Goal: Task Accomplishment & Management: Manage account settings

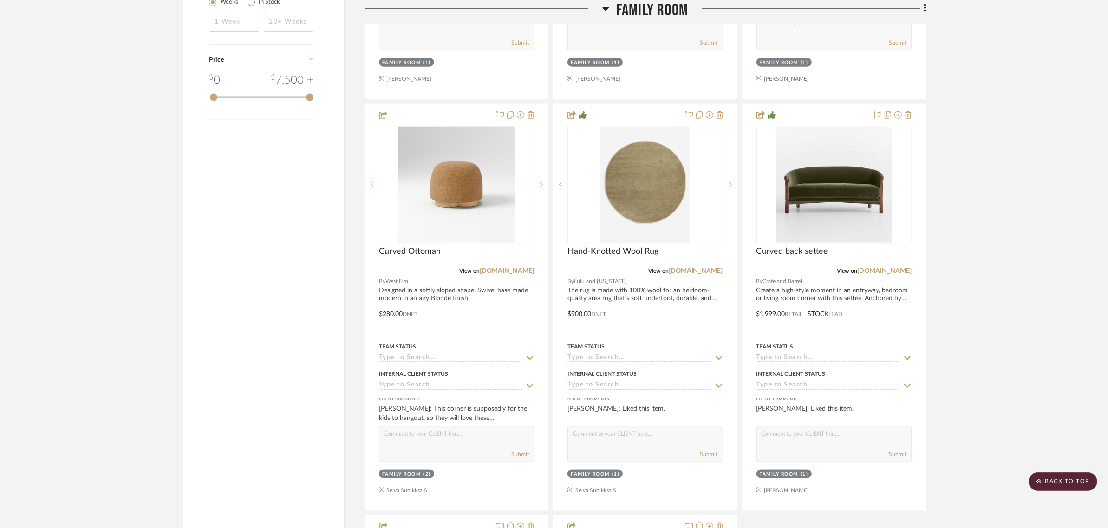
scroll to position [1915, 0]
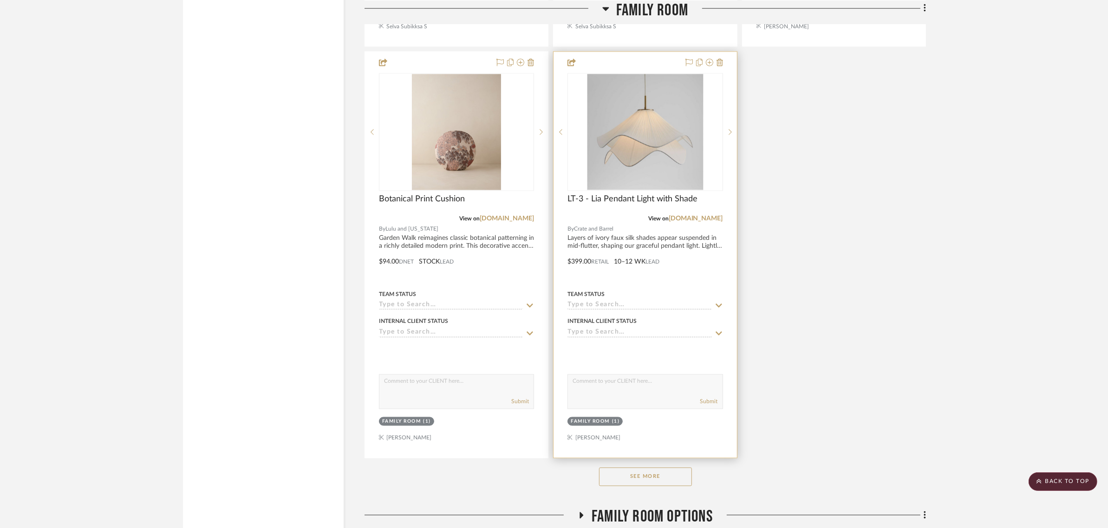
click at [652, 140] on img "0" at bounding box center [645, 132] width 116 height 116
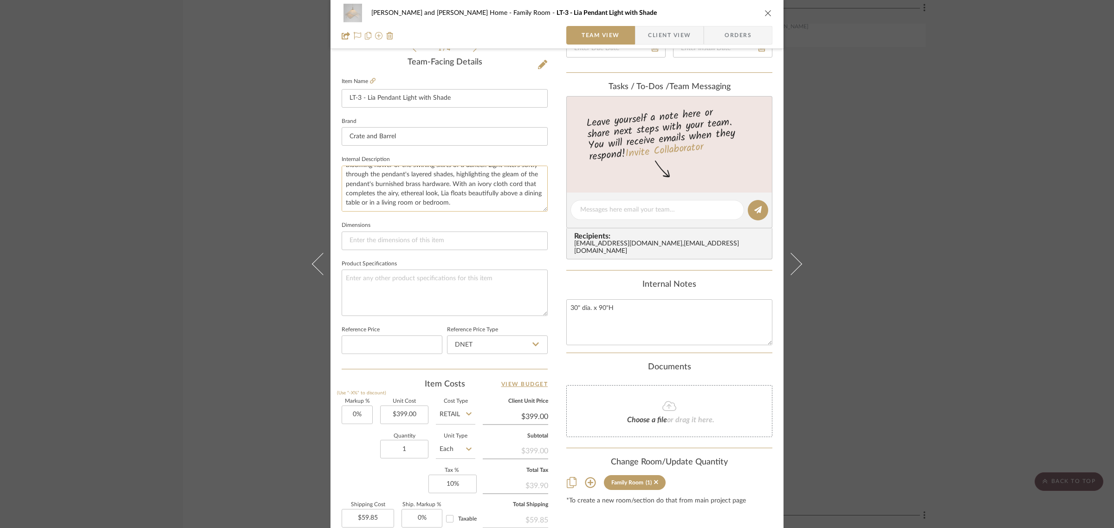
scroll to position [0, 0]
click at [375, 100] on input "LT-3 - Lia Pendant Light with Shade" at bounding box center [445, 98] width 206 height 19
click at [456, 93] on input "Grace Pendant Light with Shade" at bounding box center [445, 98] width 206 height 19
type input "Grace Pendant Light"
click at [378, 65] on div "Team-Facing Details" at bounding box center [445, 63] width 206 height 10
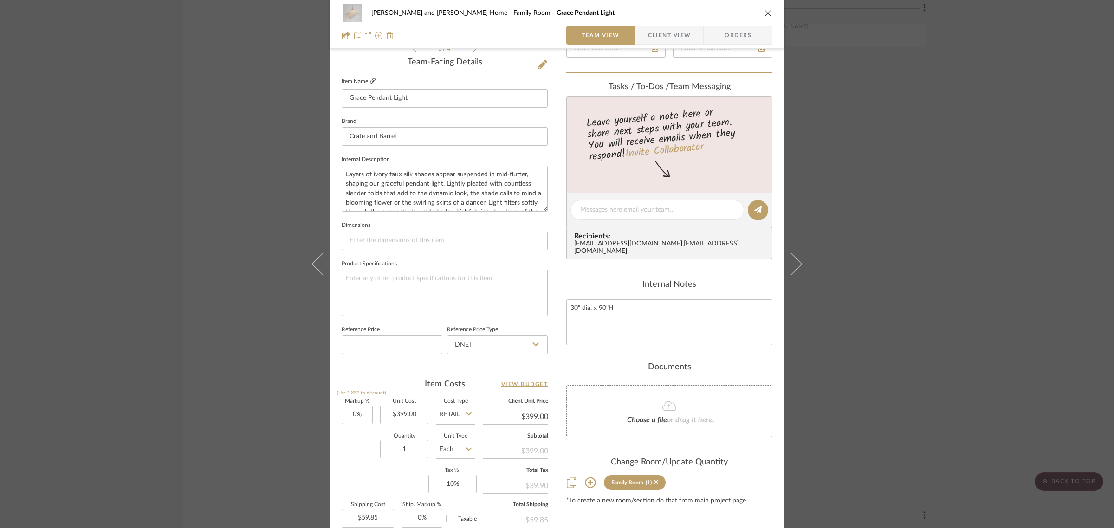
click at [370, 80] on icon at bounding box center [373, 81] width 6 height 6
click at [360, 236] on input at bounding box center [445, 241] width 206 height 19
type input "30" dia x"
click at [376, 62] on div "Team-Facing Details" at bounding box center [445, 63] width 206 height 10
click at [370, 78] on icon at bounding box center [373, 81] width 6 height 6
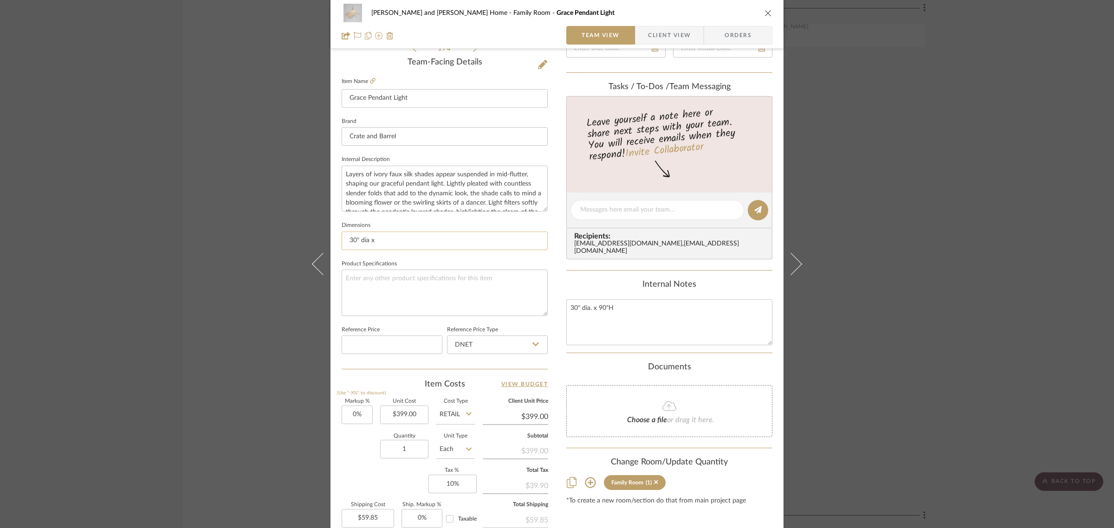
click at [377, 238] on input "30" dia x" at bounding box center [445, 241] width 206 height 19
type input "30" dia x 21.5" tall"
click at [405, 219] on fieldset "Dimensions 30" dia x 21.5" tall" at bounding box center [445, 234] width 206 height 31
click at [924, 212] on div "[PERSON_NAME] and [PERSON_NAME] Home Family Room Grace Pendant Light Team View …" at bounding box center [557, 264] width 1114 height 528
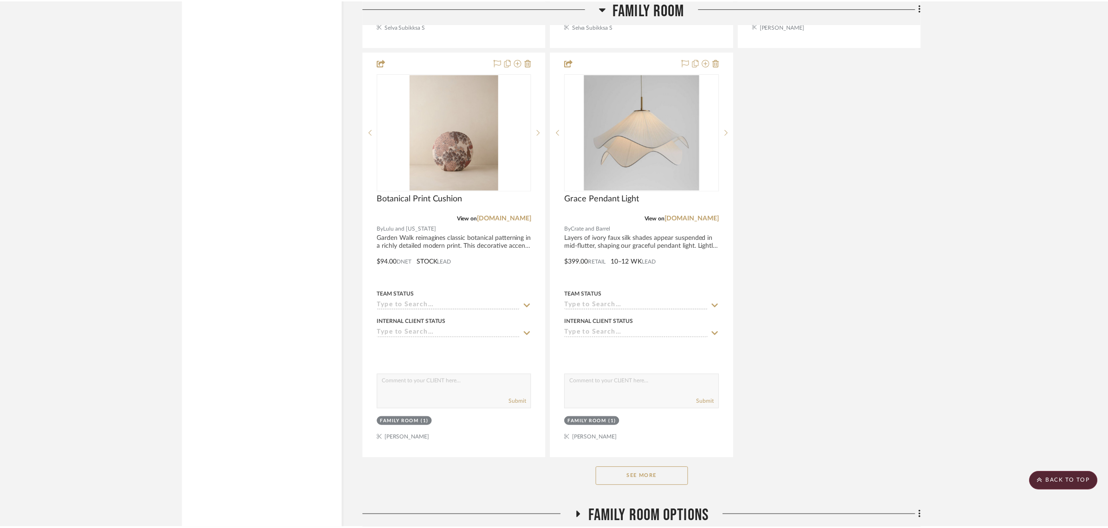
scroll to position [1915, 0]
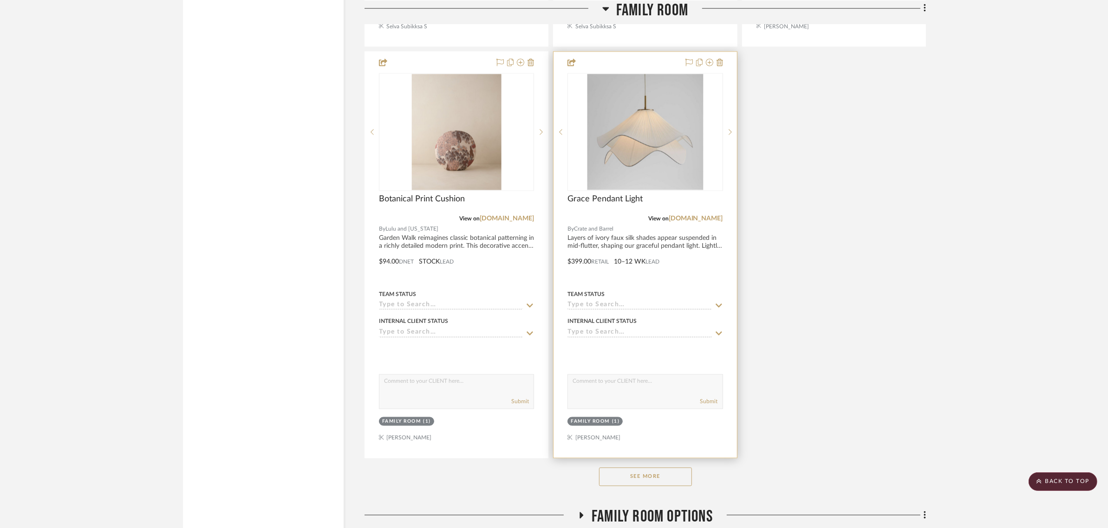
click at [649, 108] on img "0" at bounding box center [645, 132] width 116 height 116
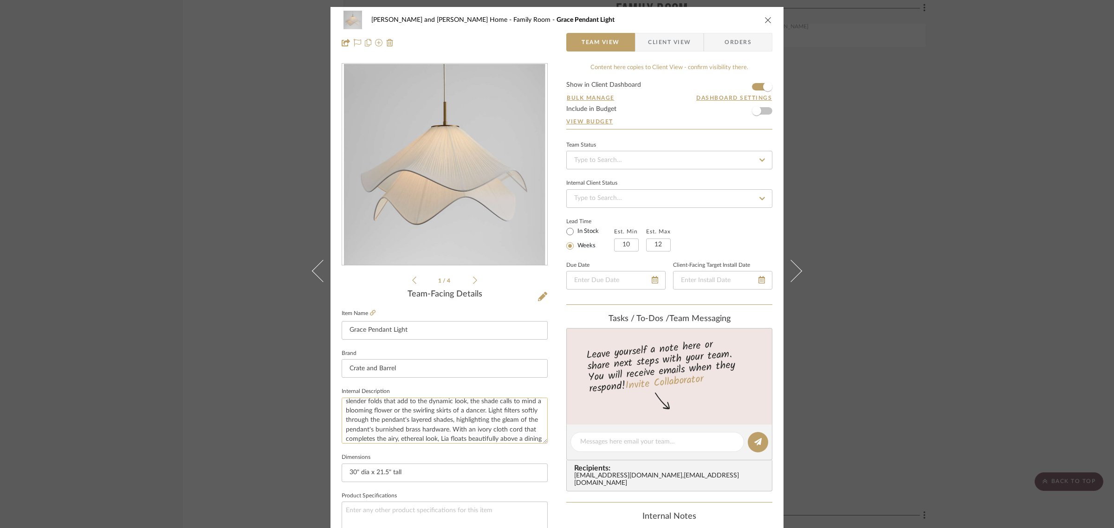
scroll to position [38, 0]
click at [474, 425] on textarea "Layers of ivory faux silk shades appear suspended in mid-flutter, shaping our g…" at bounding box center [445, 421] width 206 height 46
type textarea "Layers of ivory faux silk shades appear suspended in mid-flutter, shaping our g…"
click at [516, 384] on sr-form-field "Brand Crate and Barrel" at bounding box center [445, 366] width 206 height 39
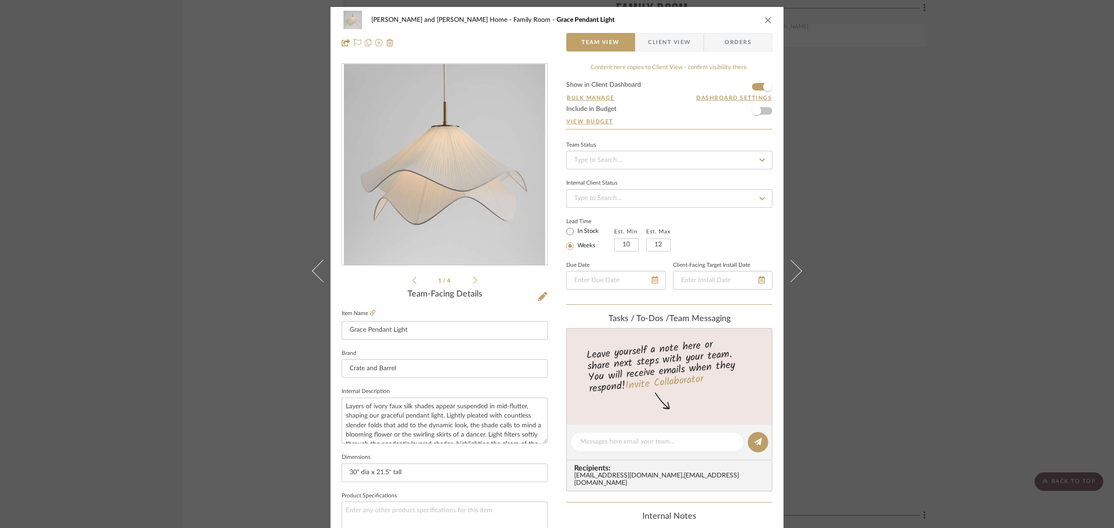
click at [1045, 327] on div "[PERSON_NAME] and [PERSON_NAME] Home Family Room Grace Pendant Light Team View …" at bounding box center [557, 264] width 1114 height 528
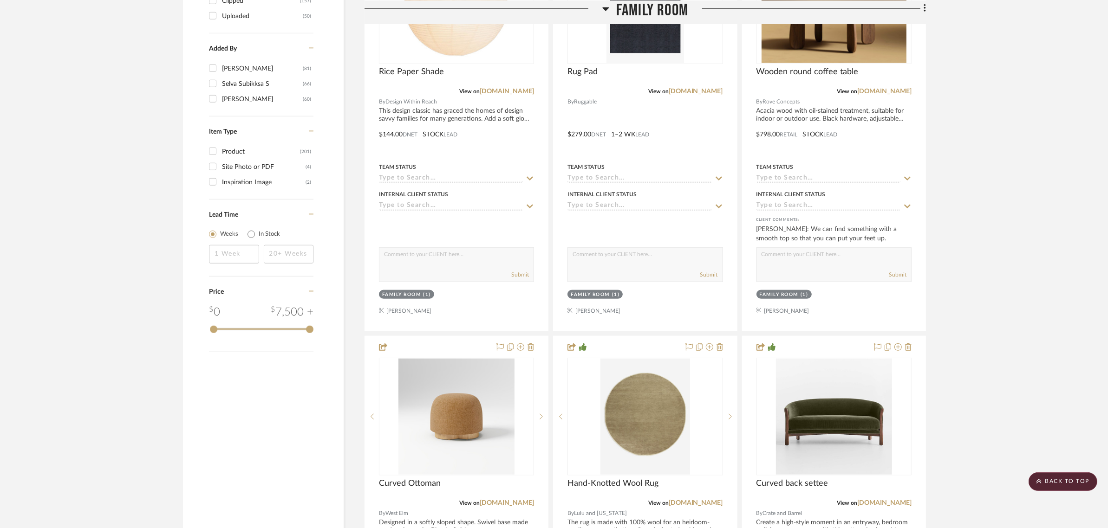
scroll to position [871, 0]
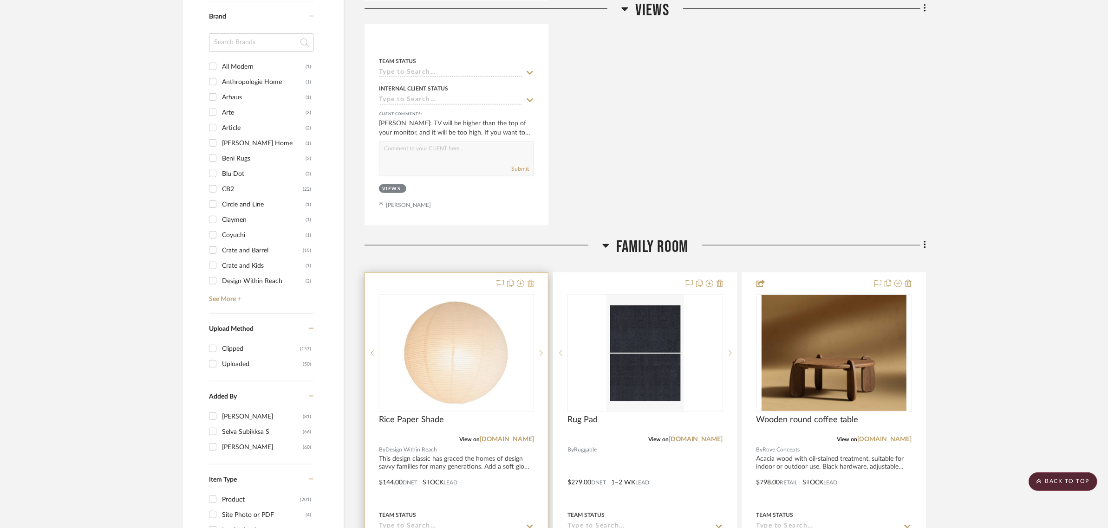
click at [532, 280] on icon at bounding box center [531, 283] width 7 height 7
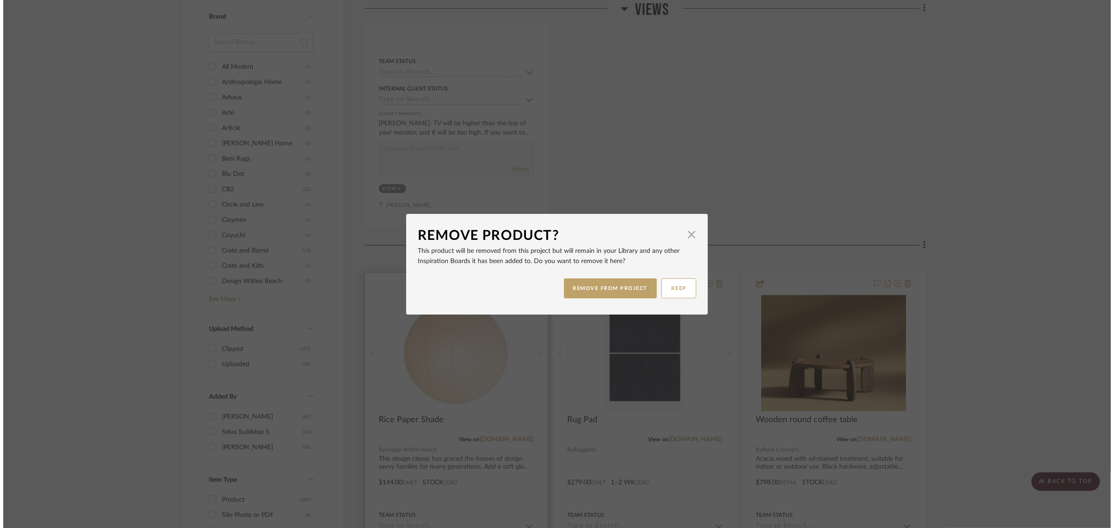
scroll to position [0, 0]
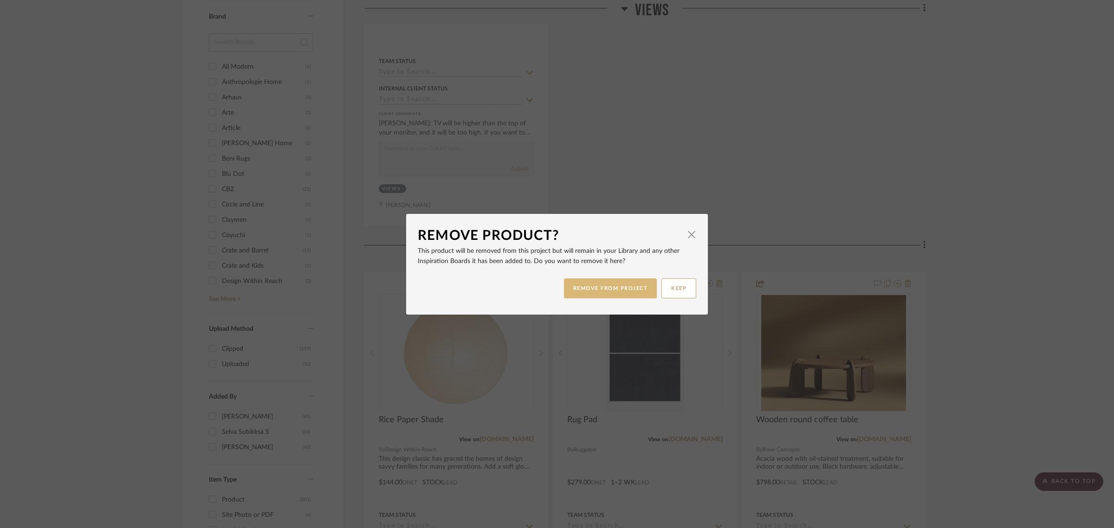
click at [602, 291] on button "REMOVE FROM PROJECT" at bounding box center [610, 289] width 93 height 20
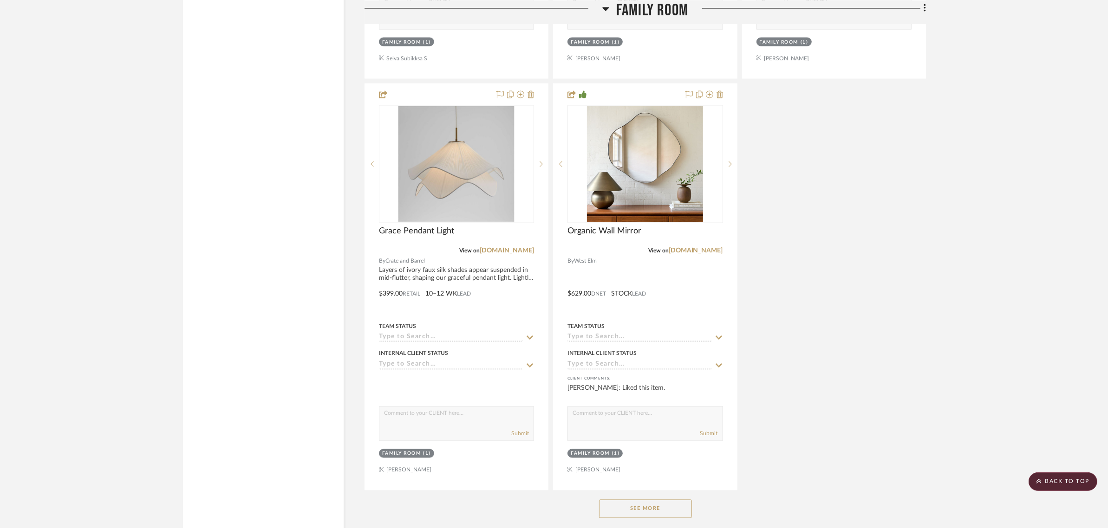
scroll to position [1915, 0]
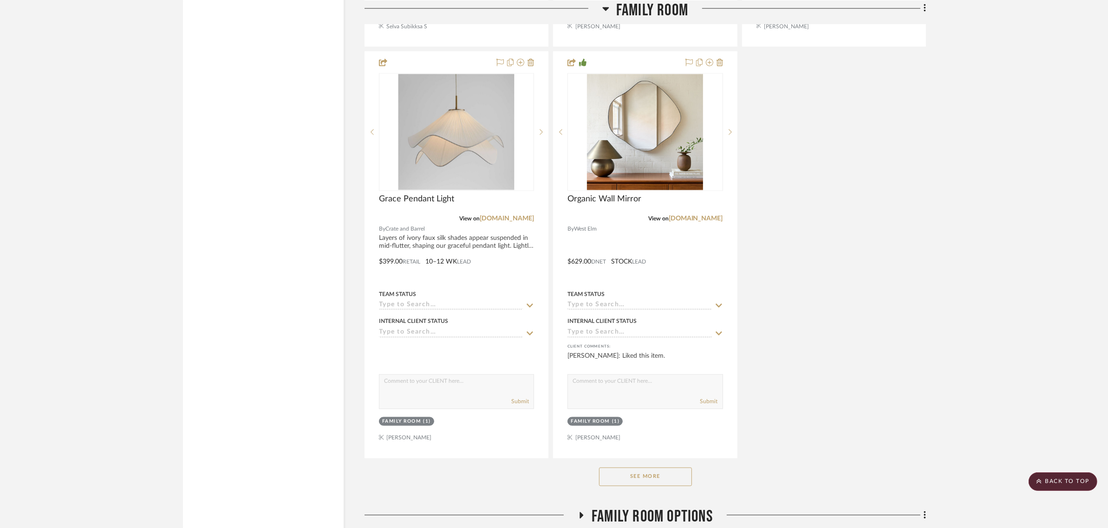
click at [615, 468] on button "See More" at bounding box center [645, 477] width 93 height 19
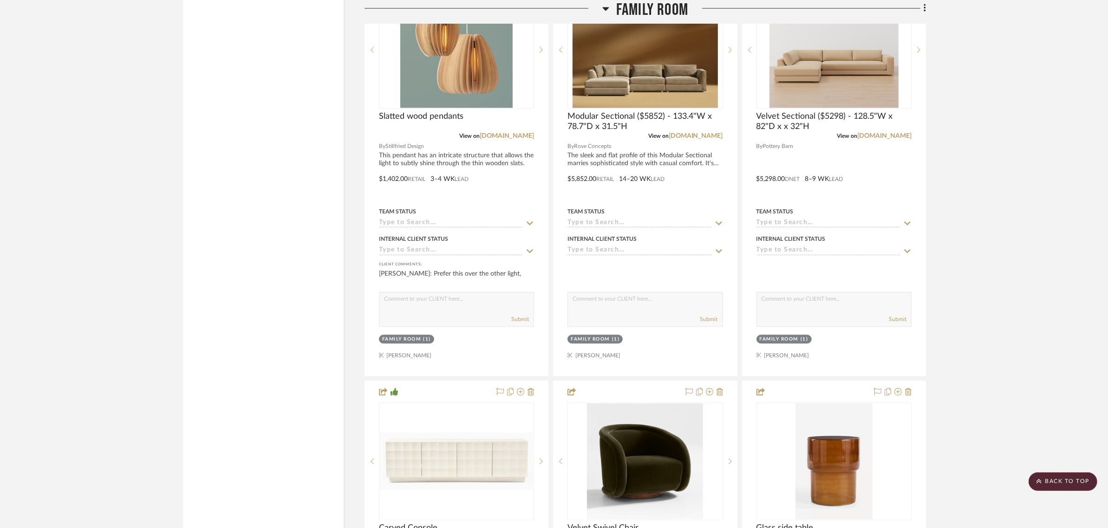
scroll to position [2264, 0]
